Goal: Go to known website: Access a specific website the user already knows

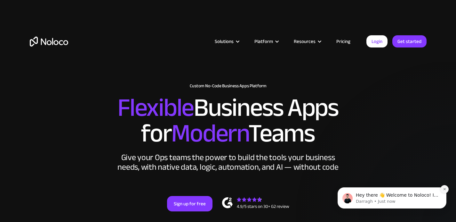
click at [444, 190] on icon "Dismiss notification" at bounding box center [445, 189] width 2 height 2
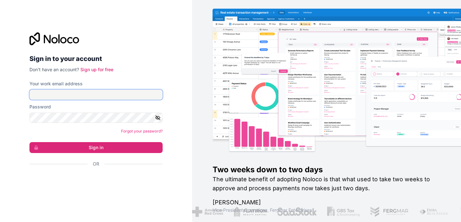
click at [61, 97] on input "Your work email address" at bounding box center [95, 94] width 133 height 10
click at [61, 94] on input "gre" at bounding box center [95, 94] width 133 height 10
type input "[PERSON_NAME][EMAIL_ADDRESS][PERSON_NAME][DOMAIN_NAME]"
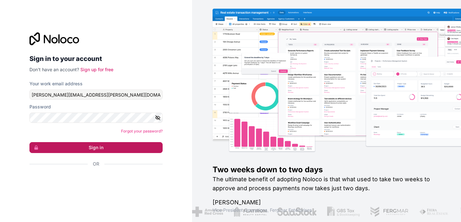
click at [87, 150] on button "Sign in" at bounding box center [95, 147] width 133 height 11
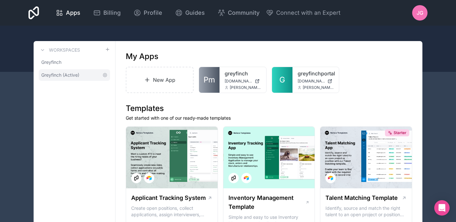
click at [95, 69] on link "Greyfinch (Active)" at bounding box center [74, 75] width 71 height 12
click at [70, 64] on link "Greyfinch" at bounding box center [74, 62] width 71 height 12
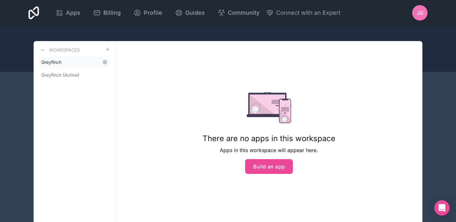
click at [51, 64] on span "Greyfinch" at bounding box center [51, 62] width 20 height 6
click at [52, 77] on span "Greyfinch (Active)" at bounding box center [60, 75] width 38 height 6
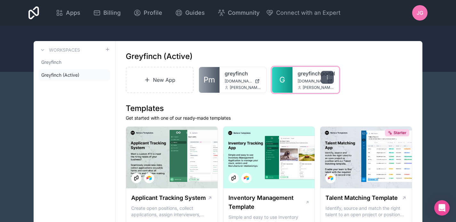
click at [324, 76] on div at bounding box center [327, 77] width 13 height 13
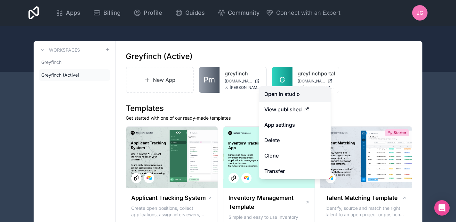
click at [305, 96] on link "Open in studio" at bounding box center [295, 93] width 72 height 15
